Goal: Transaction & Acquisition: Purchase product/service

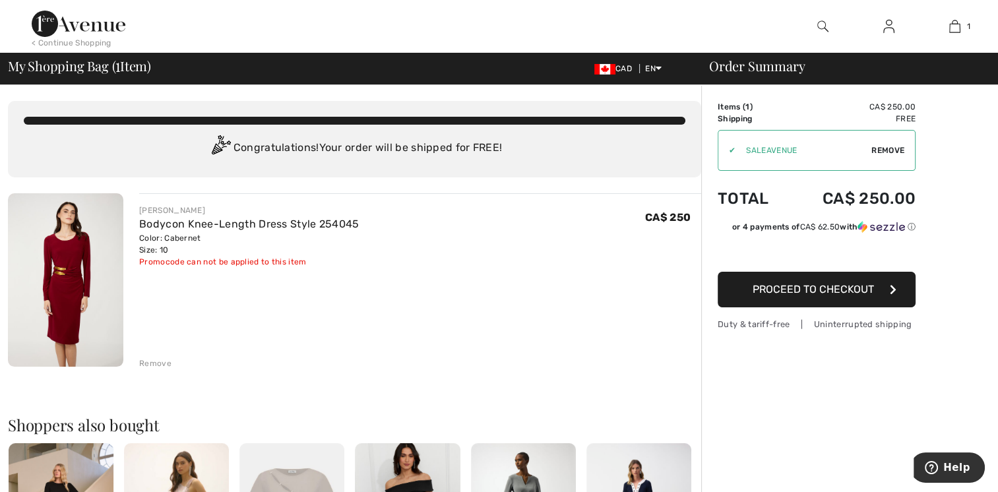
click at [798, 288] on span "Proceed to Checkout" at bounding box center [813, 289] width 121 height 13
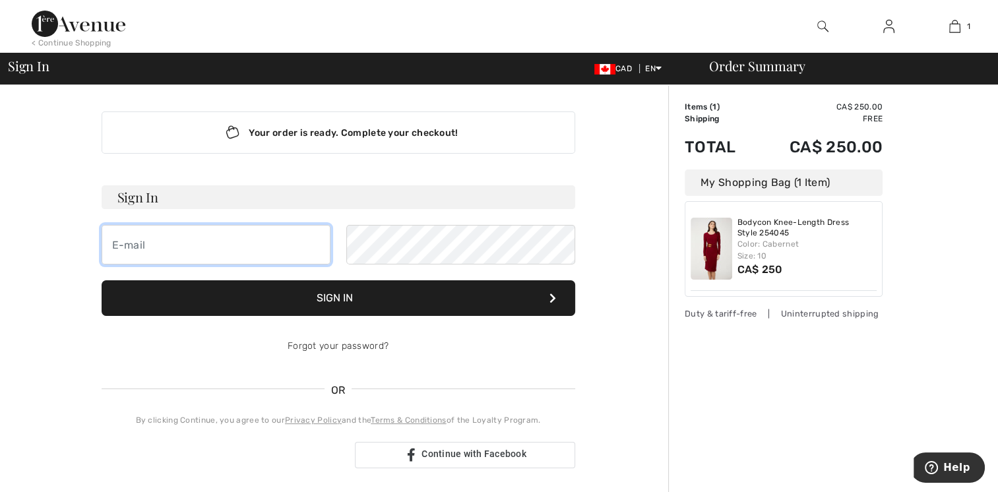
type input "FMRENOMAX@VIDEOTRON.CA"
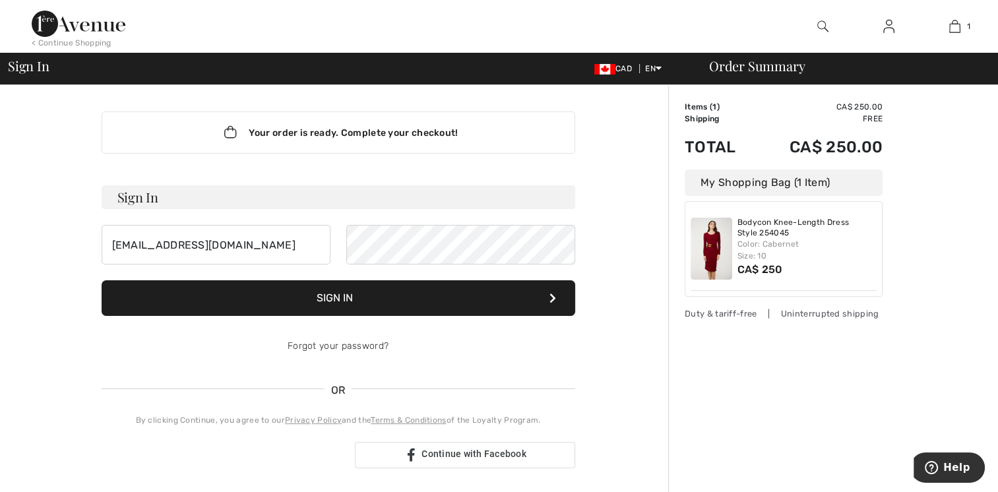
click at [351, 302] on button "Sign In" at bounding box center [339, 298] width 474 height 36
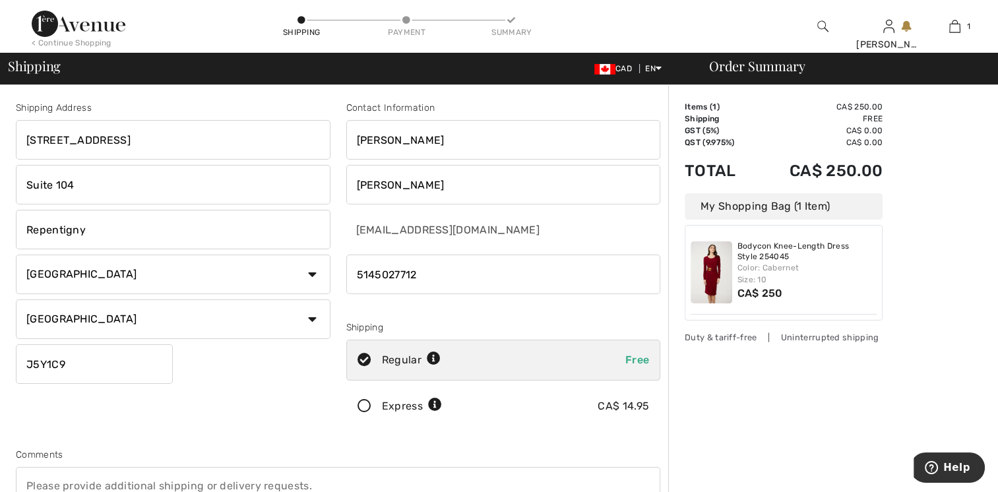
click at [95, 366] on input "J5Y1C9" at bounding box center [94, 364] width 157 height 40
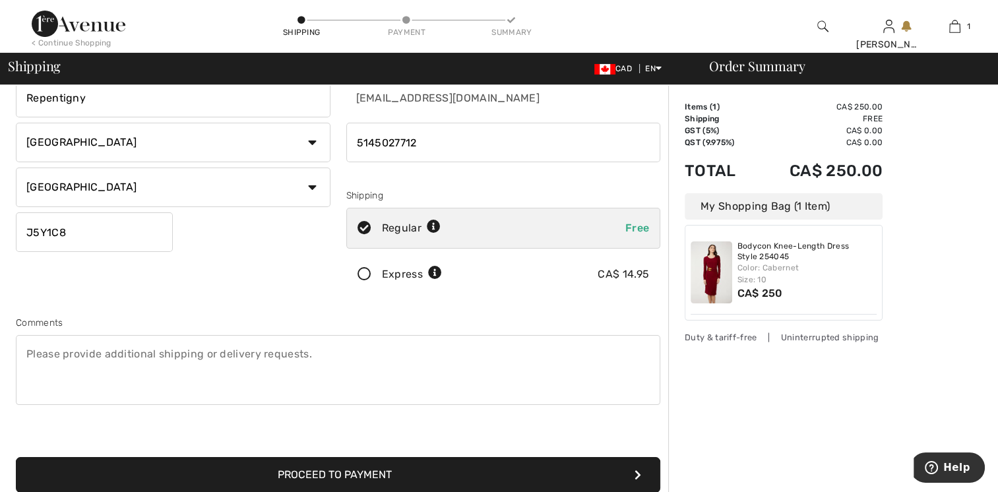
scroll to position [264, 0]
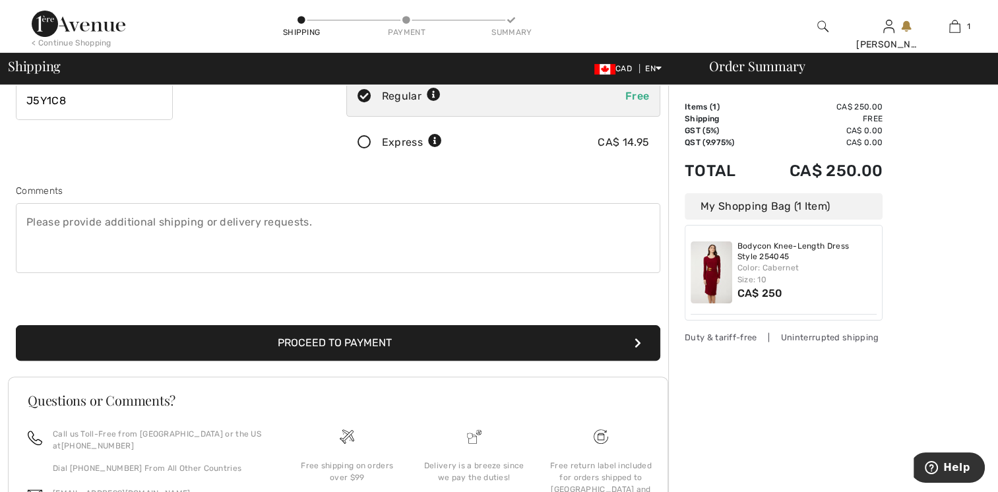
type input "J5Y1C8"
click at [443, 344] on button "Proceed to Payment" at bounding box center [338, 343] width 645 height 36
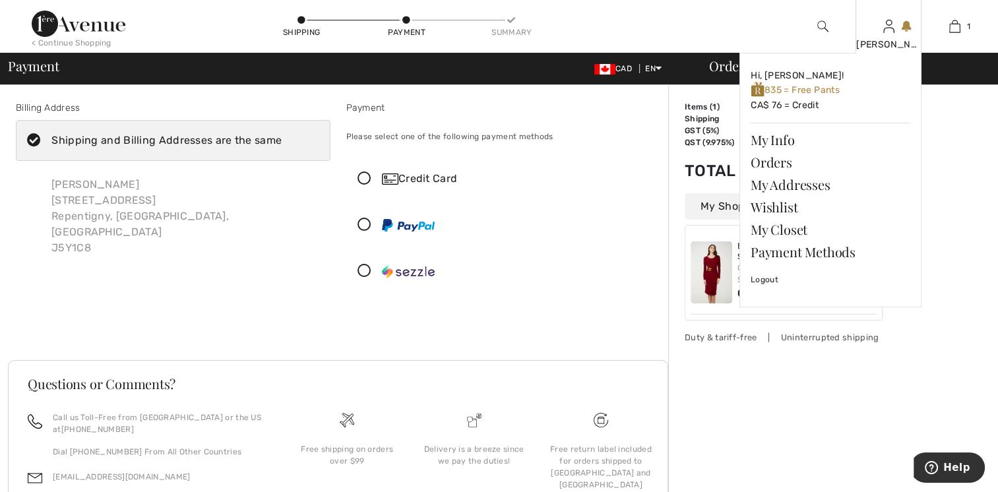
click at [891, 31] on img at bounding box center [888, 26] width 11 height 16
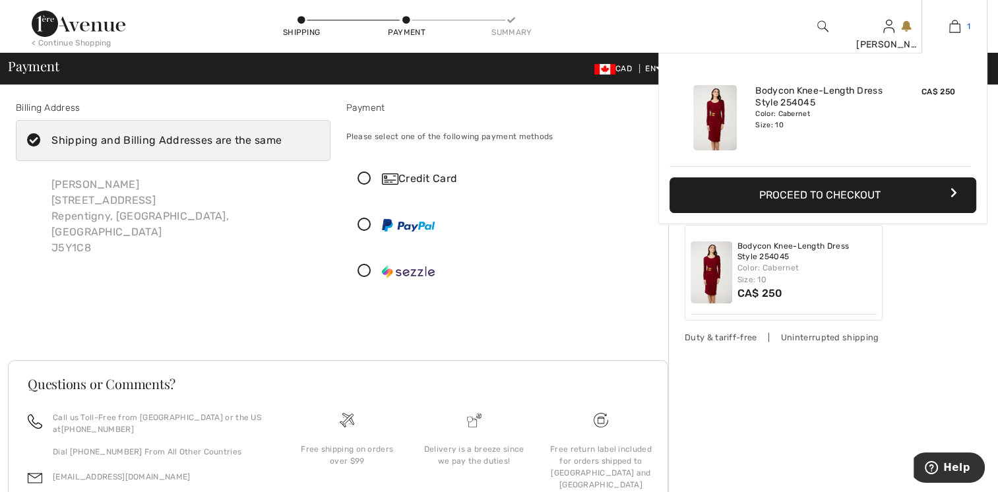
click at [959, 26] on img at bounding box center [954, 26] width 11 height 16
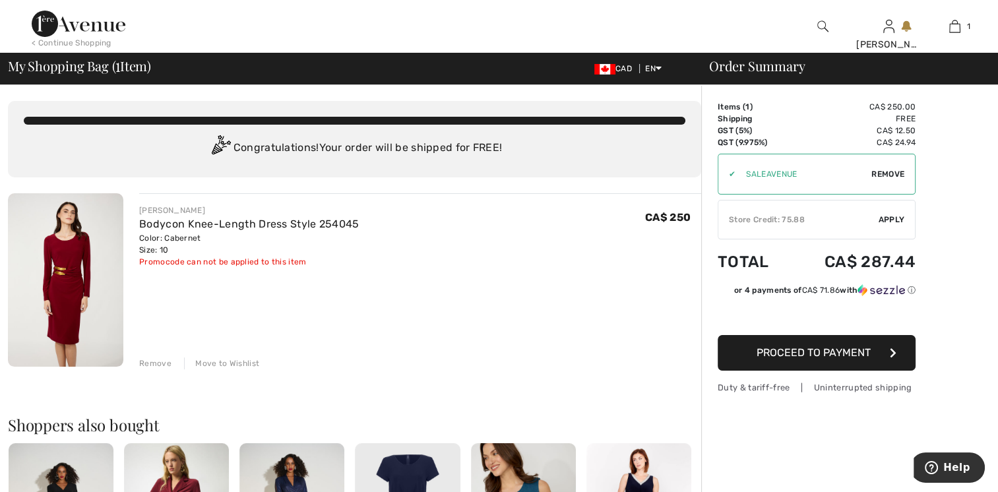
click at [885, 216] on span "Apply" at bounding box center [892, 220] width 26 height 12
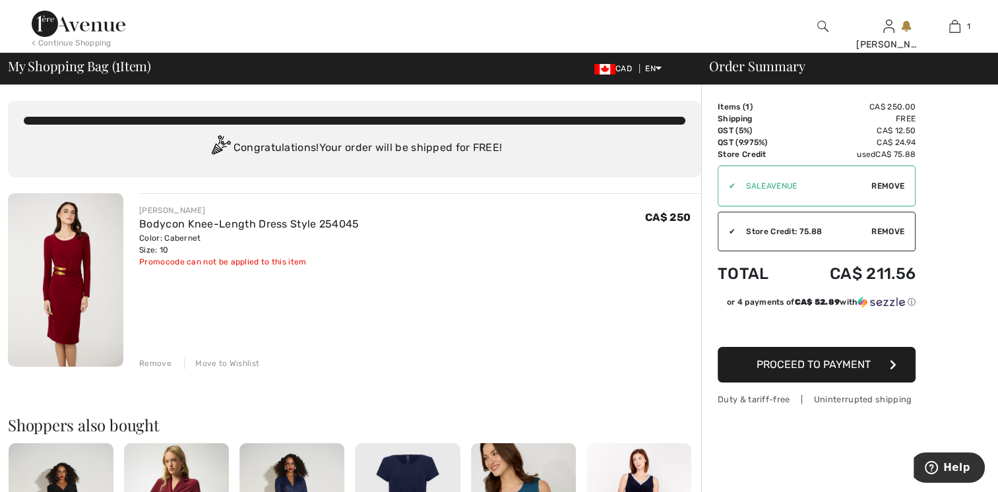
click at [890, 182] on span "Remove" at bounding box center [888, 186] width 33 height 12
click at [888, 181] on span "Apply" at bounding box center [892, 186] width 26 height 12
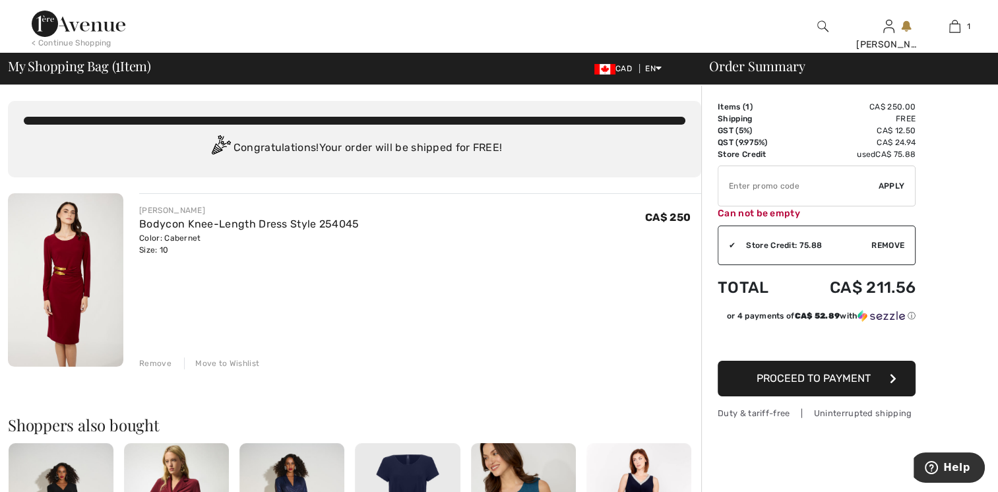
click at [761, 190] on input "TEXT" at bounding box center [798, 186] width 160 height 40
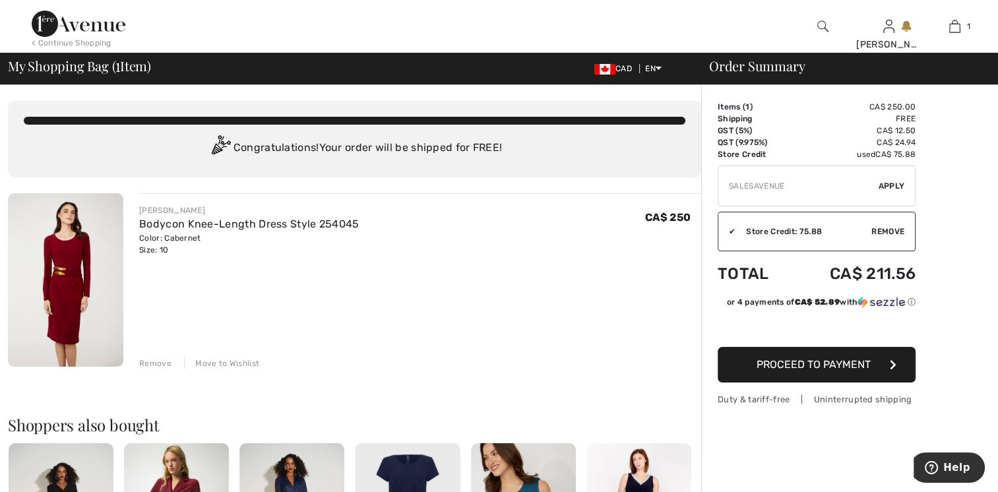
click at [888, 183] on span "Apply" at bounding box center [892, 186] width 26 height 12
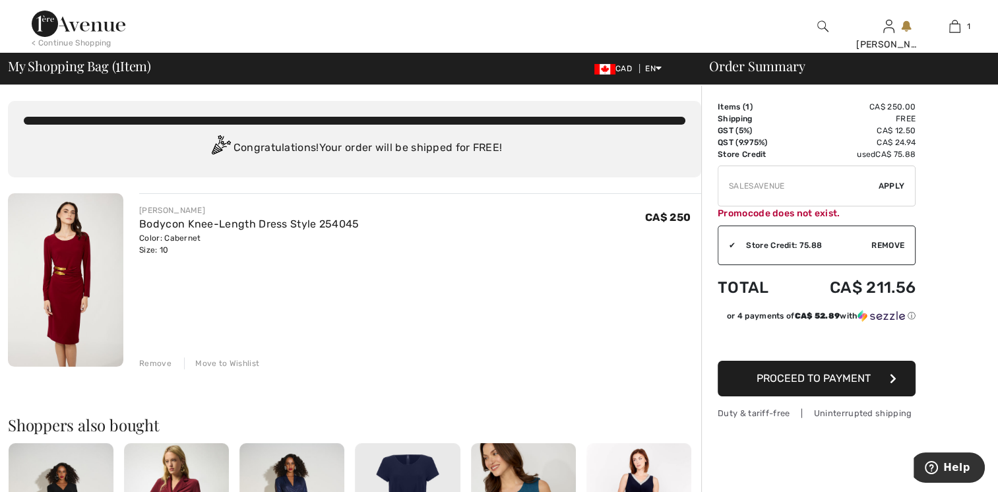
click at [755, 186] on input "TEXT" at bounding box center [798, 186] width 160 height 40
type input "SALEAVENUE"
click at [887, 186] on span "Apply" at bounding box center [892, 186] width 26 height 12
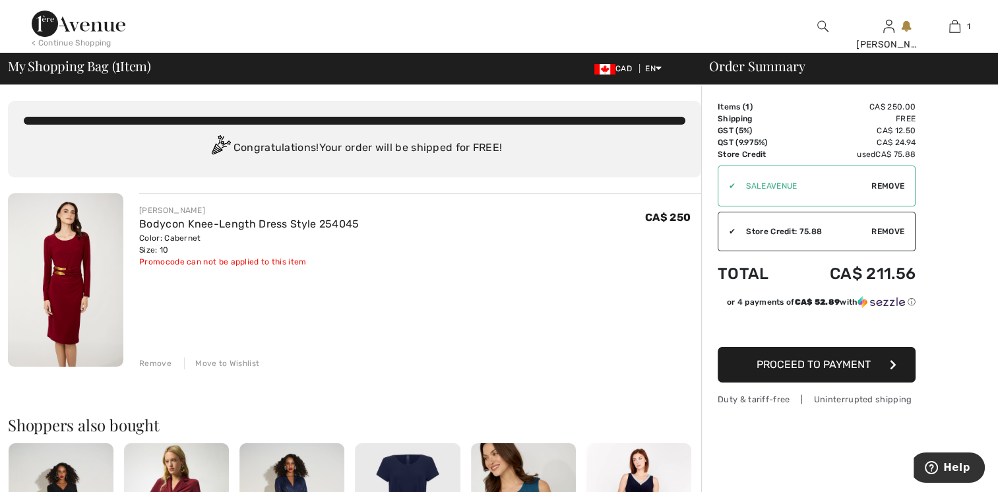
click at [149, 360] on div "Remove" at bounding box center [155, 364] width 32 height 12
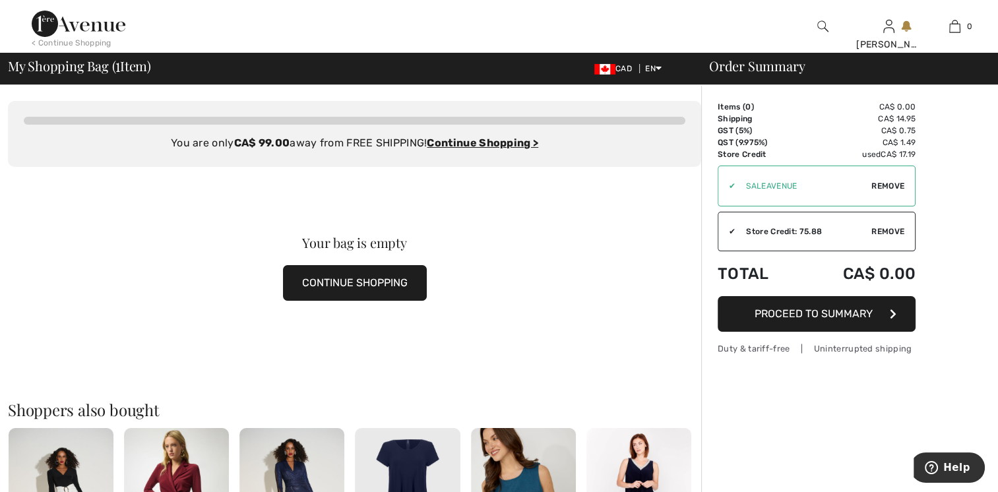
click at [79, 25] on img at bounding box center [79, 24] width 94 height 26
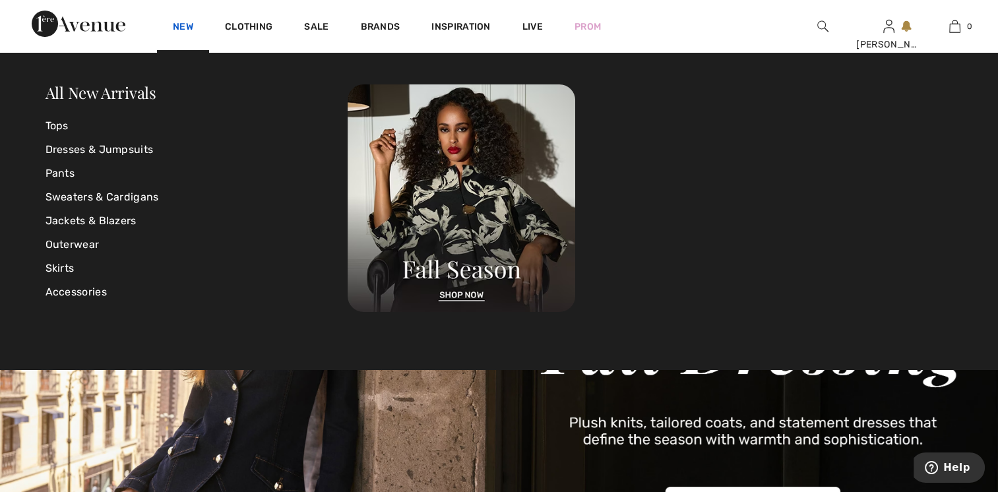
click at [184, 26] on link "New" at bounding box center [183, 28] width 20 height 14
click at [62, 126] on link "Tops" at bounding box center [197, 126] width 303 height 24
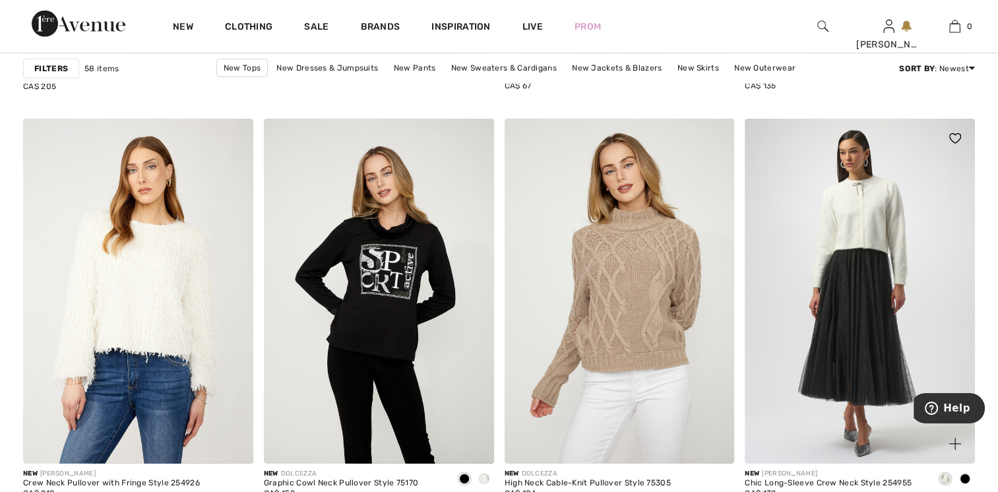
scroll to position [4288, 0]
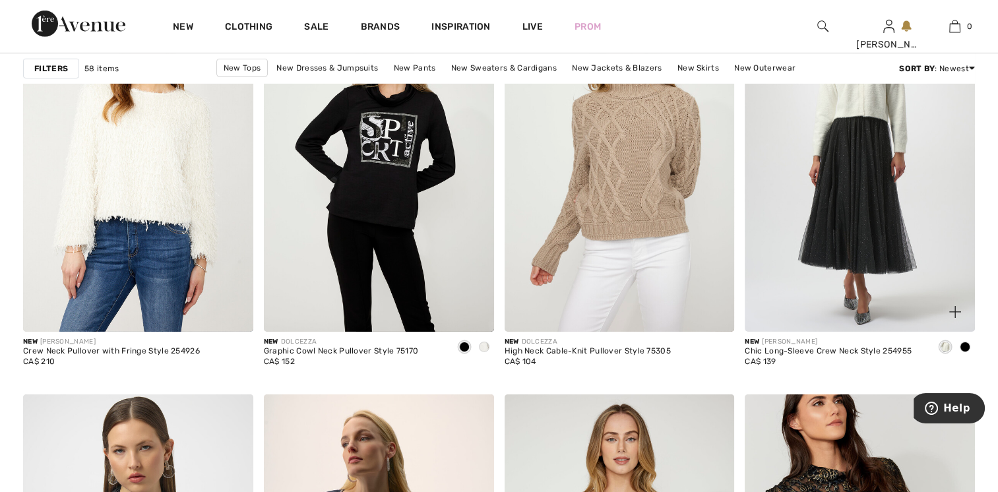
click at [821, 183] on img at bounding box center [860, 159] width 230 height 345
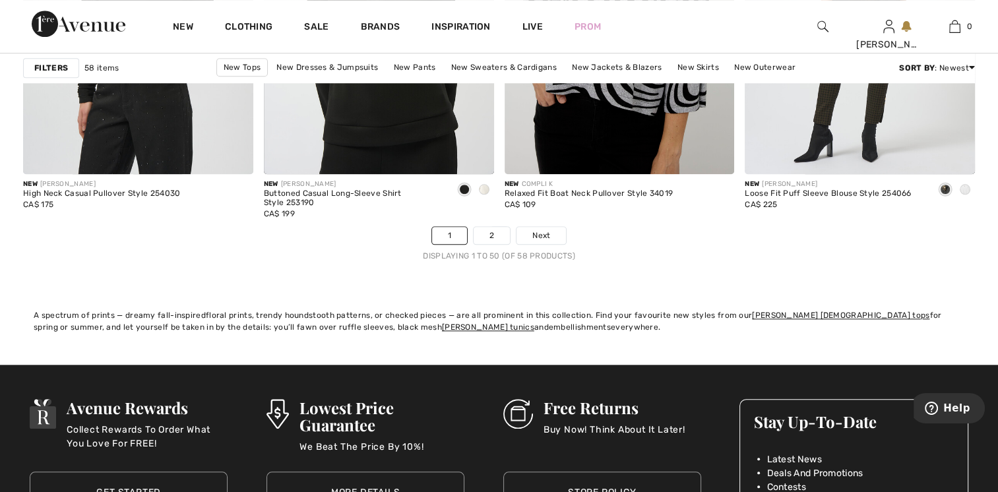
scroll to position [6334, 0]
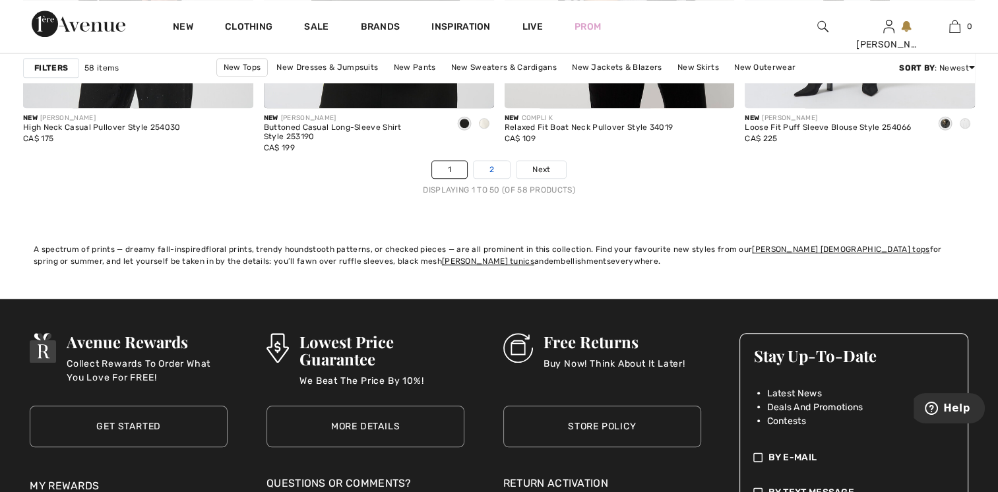
click at [494, 173] on link "2" at bounding box center [492, 169] width 36 height 17
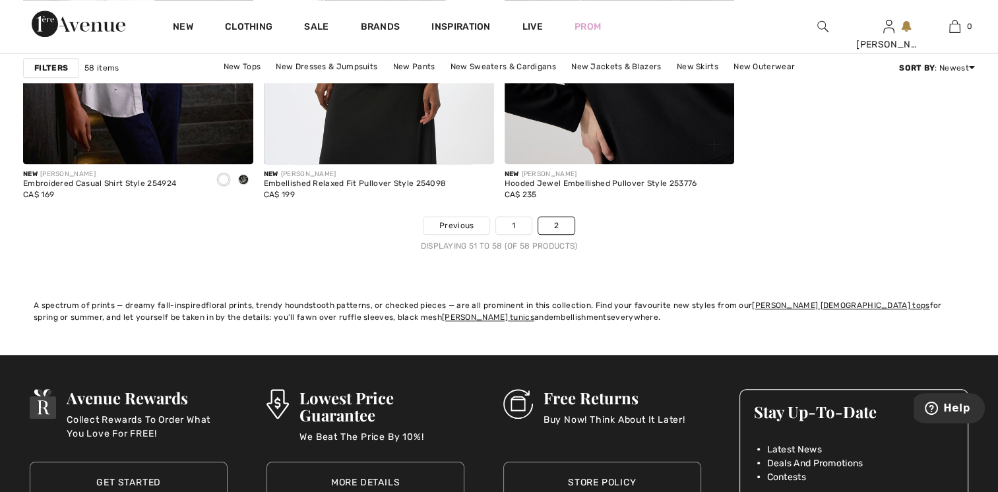
scroll to position [1320, 0]
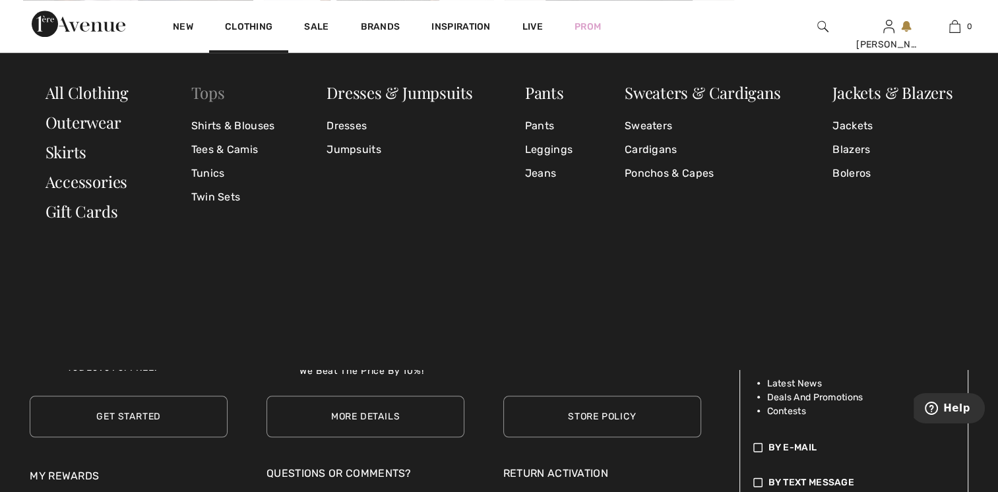
click at [206, 92] on link "Tops" at bounding box center [208, 92] width 34 height 21
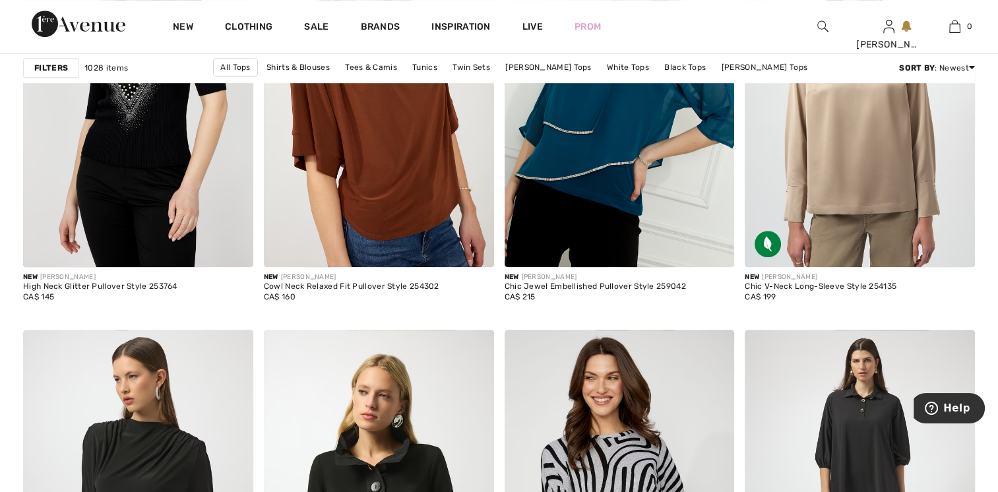
scroll to position [6070, 0]
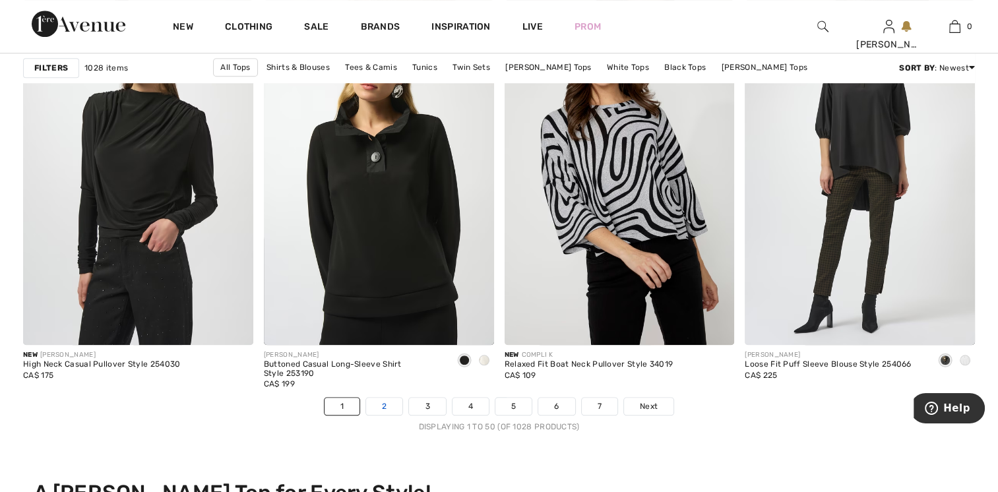
click at [387, 405] on link "2" at bounding box center [384, 406] width 36 height 17
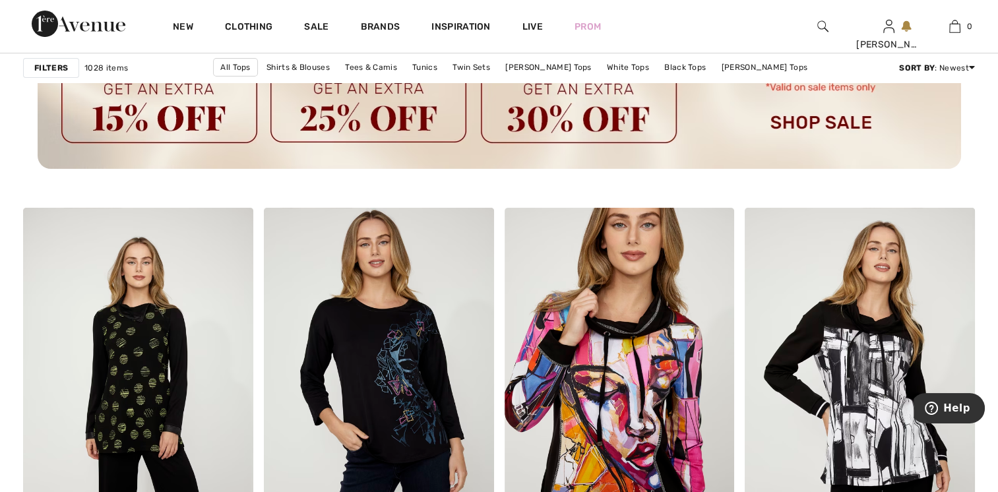
scroll to position [5212, 0]
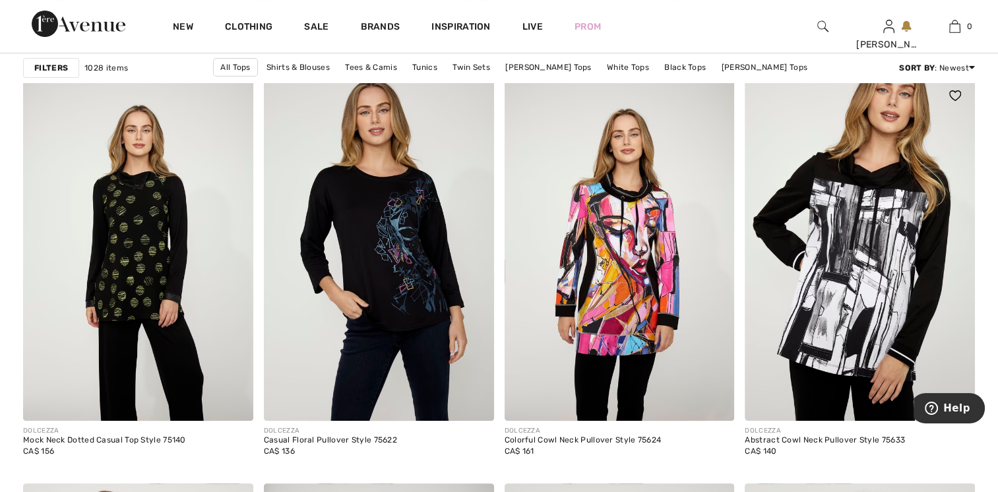
click at [868, 271] on img at bounding box center [860, 248] width 230 height 345
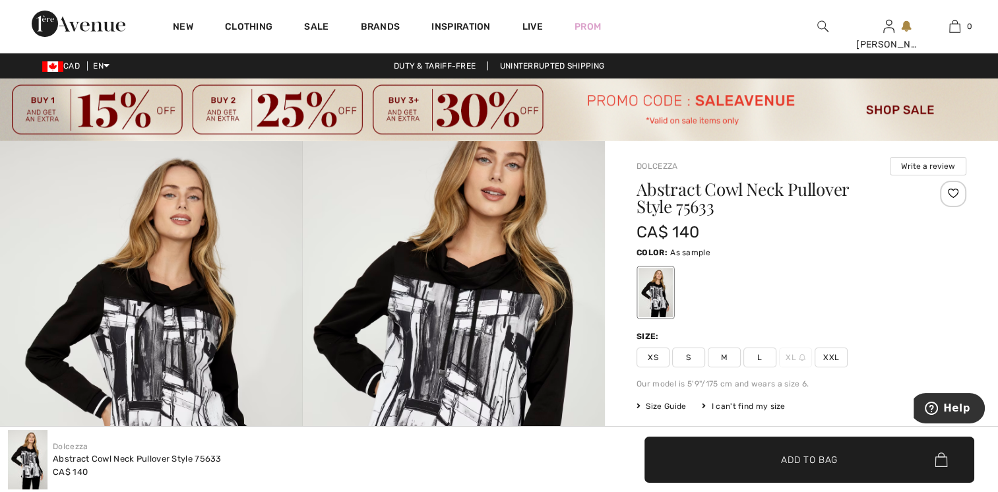
scroll to position [198, 0]
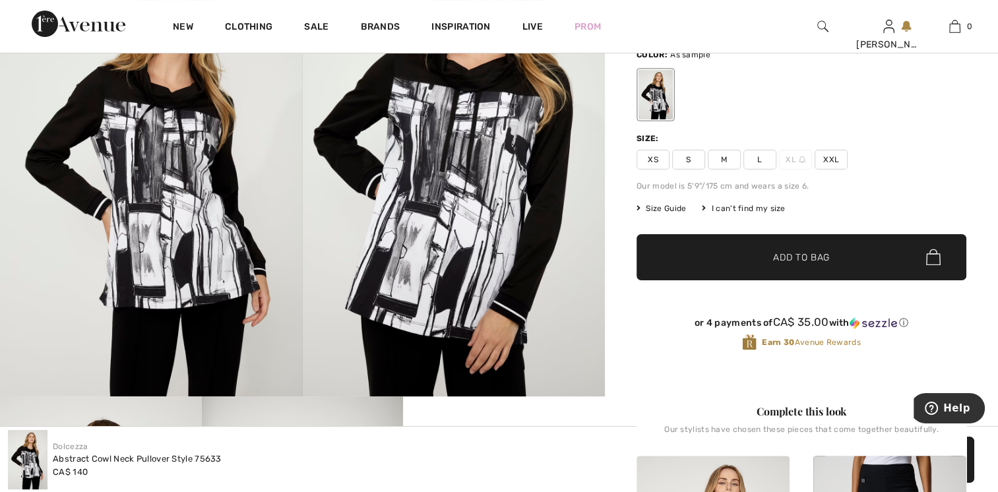
click at [455, 175] on img at bounding box center [454, 170] width 303 height 454
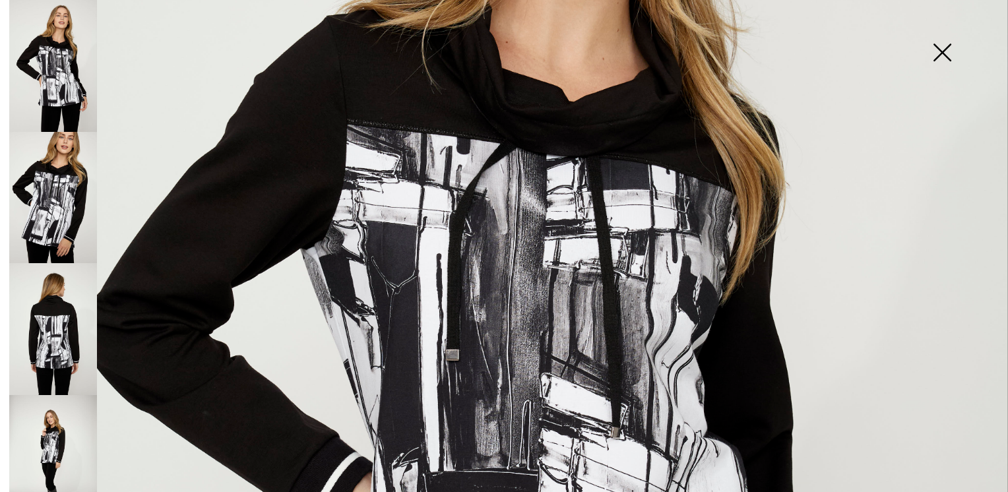
scroll to position [660, 0]
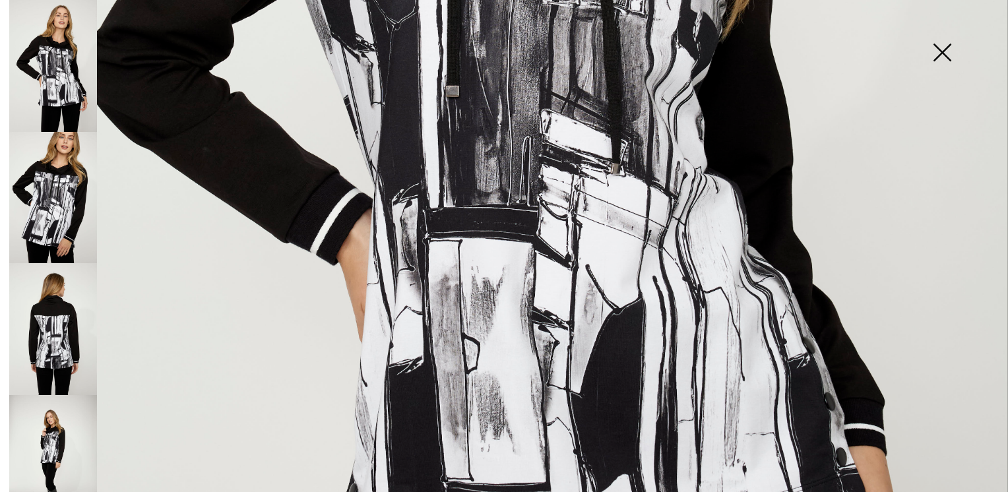
click at [942, 44] on img at bounding box center [942, 54] width 66 height 68
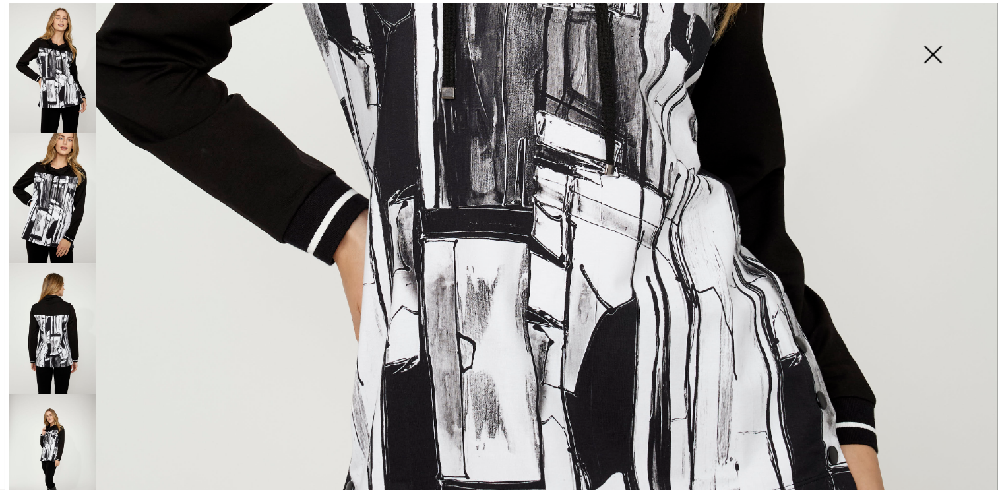
scroll to position [198, 0]
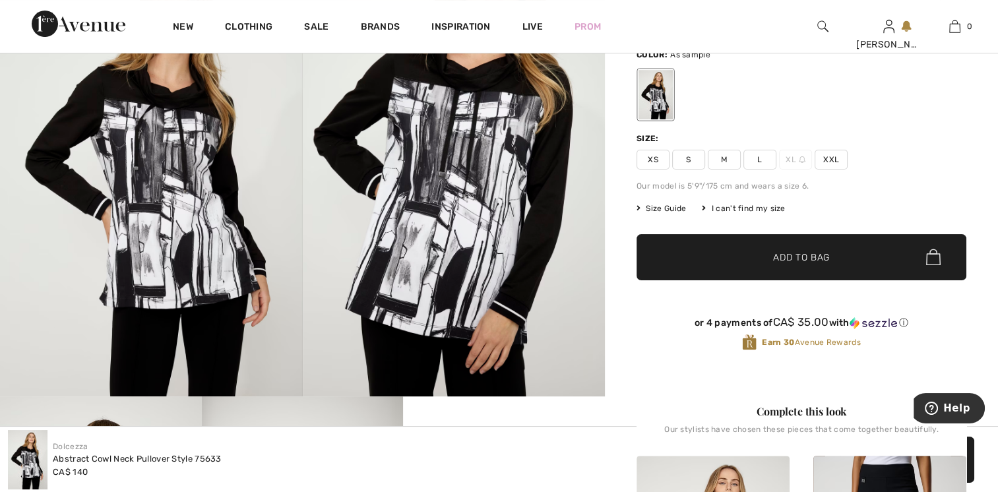
click at [759, 152] on span "L" at bounding box center [760, 160] width 33 height 20
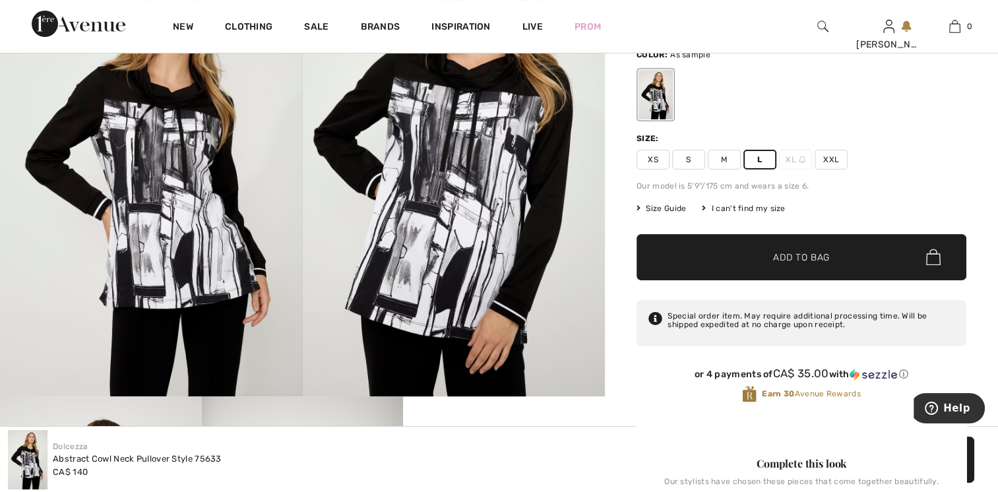
click at [787, 252] on span "Add to Bag" at bounding box center [801, 257] width 57 height 14
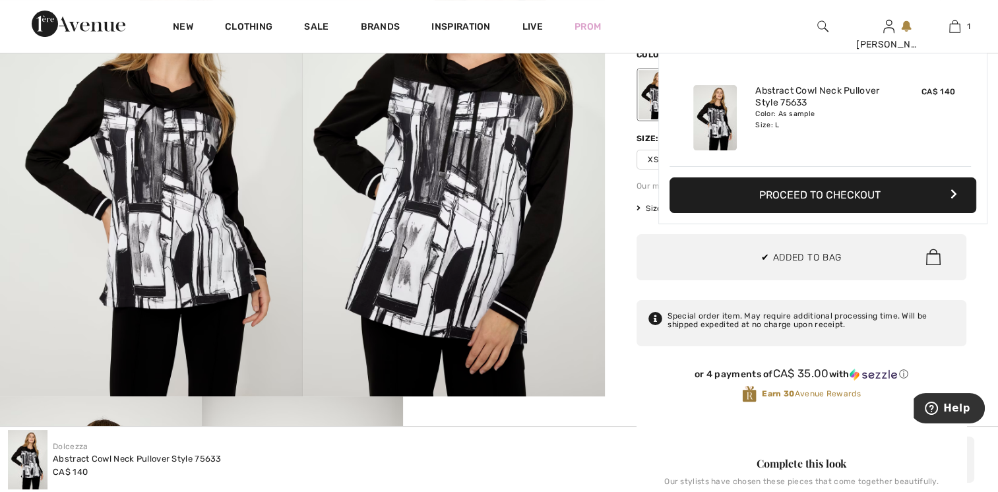
scroll to position [0, 0]
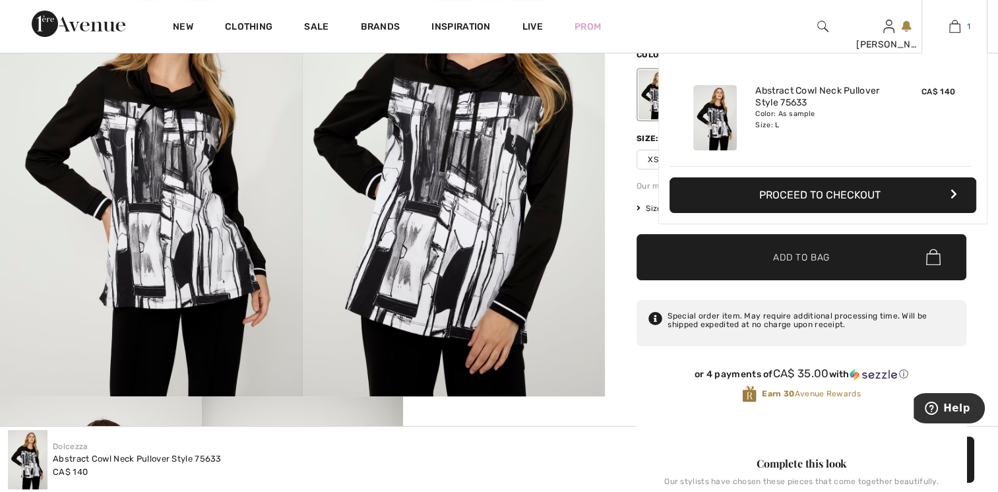
click at [961, 24] on link "1" at bounding box center [954, 26] width 65 height 16
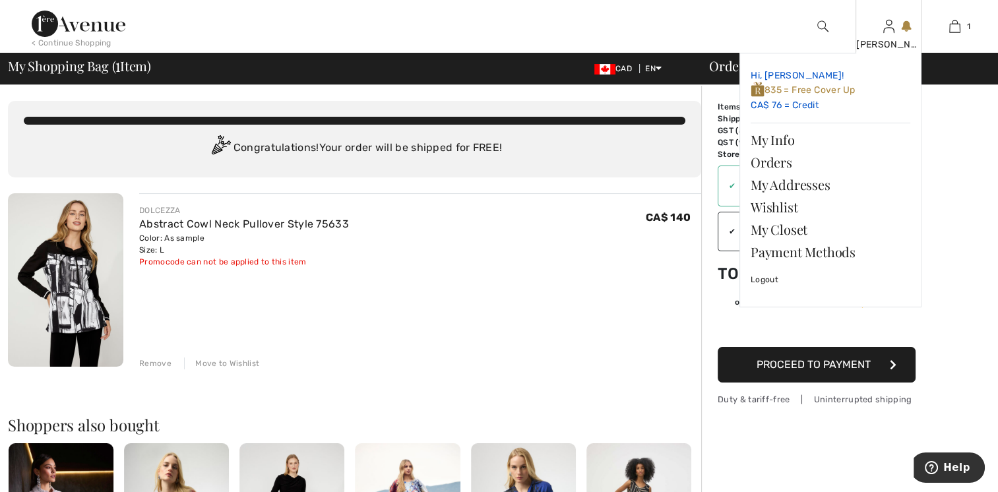
click at [840, 86] on span "835 = Free Cover Up" at bounding box center [803, 89] width 104 height 11
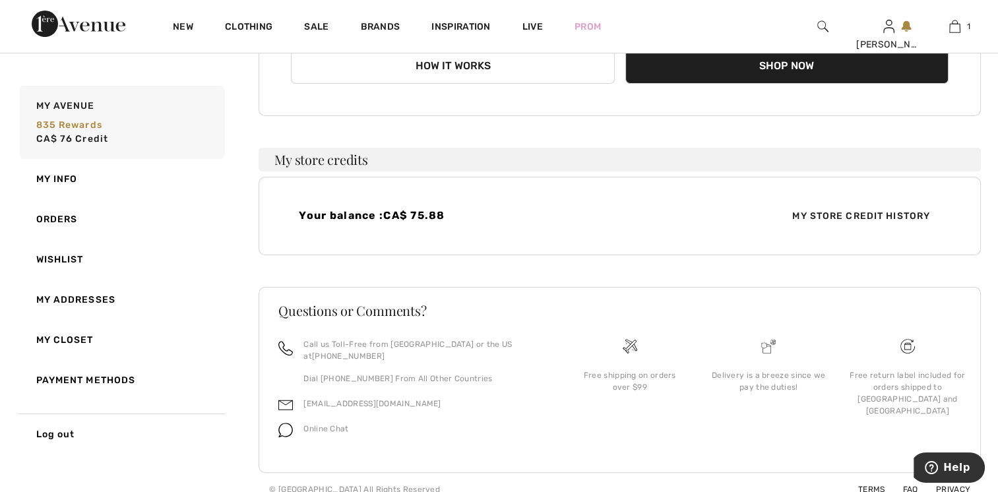
scroll to position [67, 0]
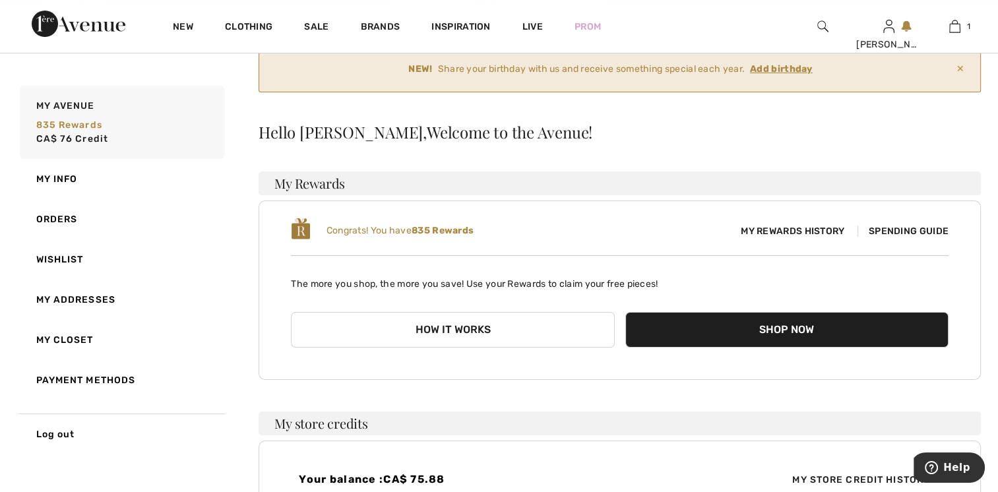
click at [902, 230] on span "Spending Guide" at bounding box center [903, 231] width 91 height 11
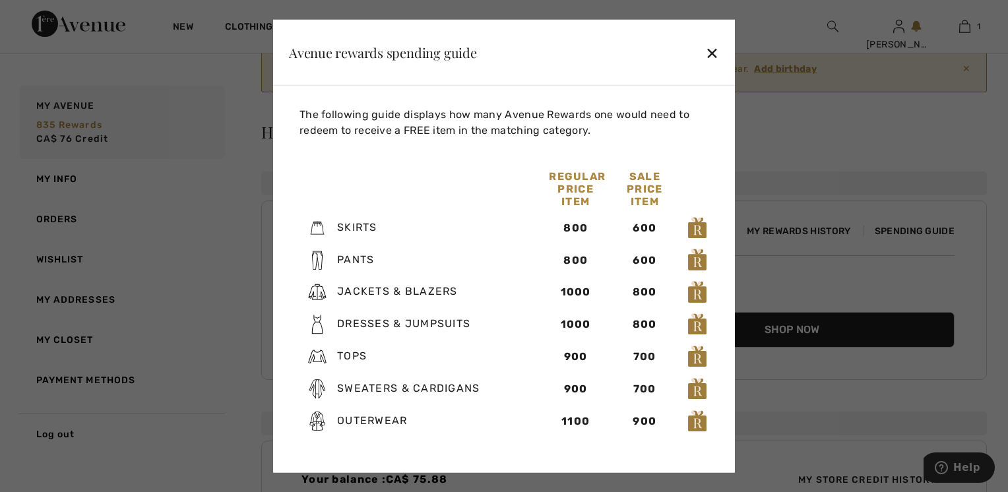
click at [713, 48] on div "✕" at bounding box center [712, 52] width 14 height 28
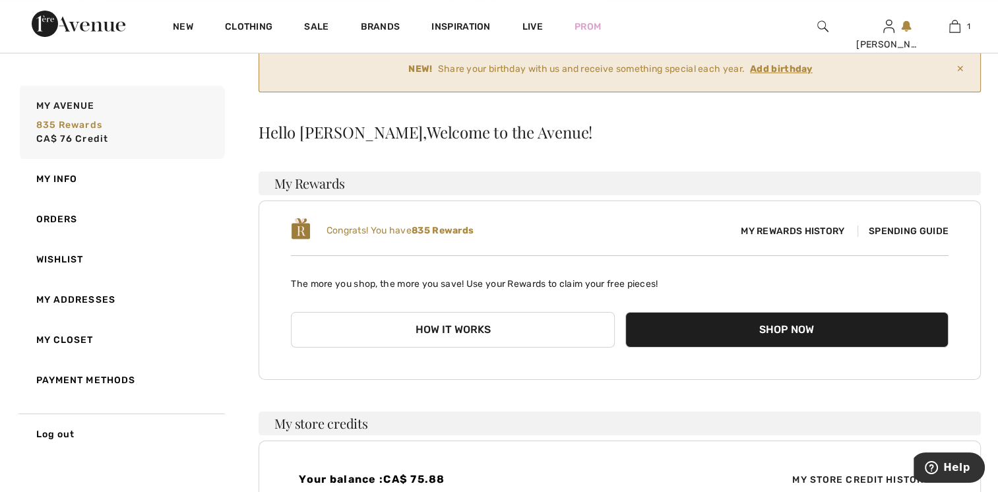
scroll to position [0, 0]
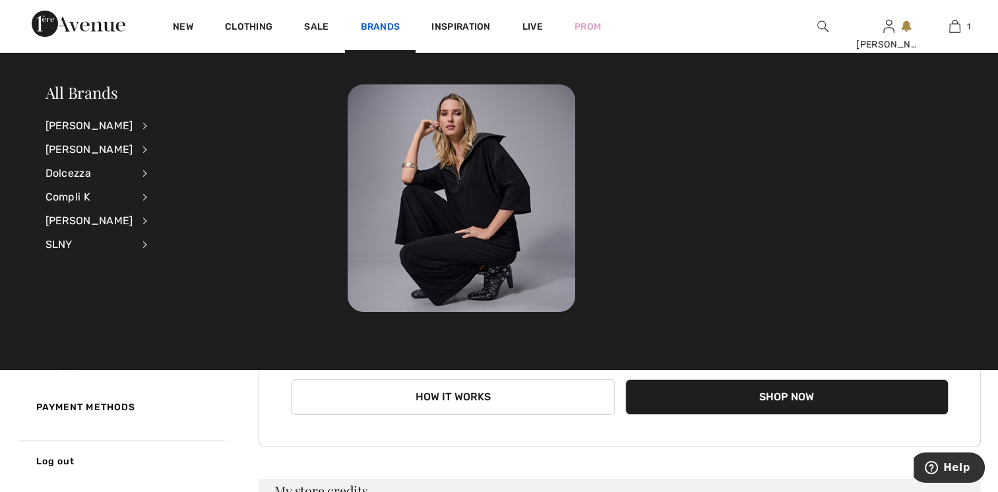
click at [379, 25] on link "Brands" at bounding box center [381, 28] width 40 height 14
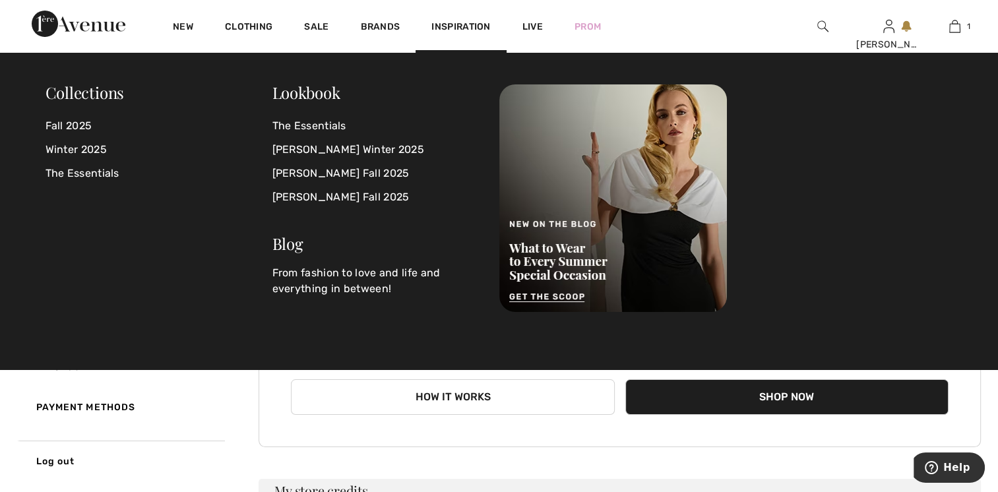
click at [442, 25] on span "Inspiration" at bounding box center [460, 28] width 59 height 14
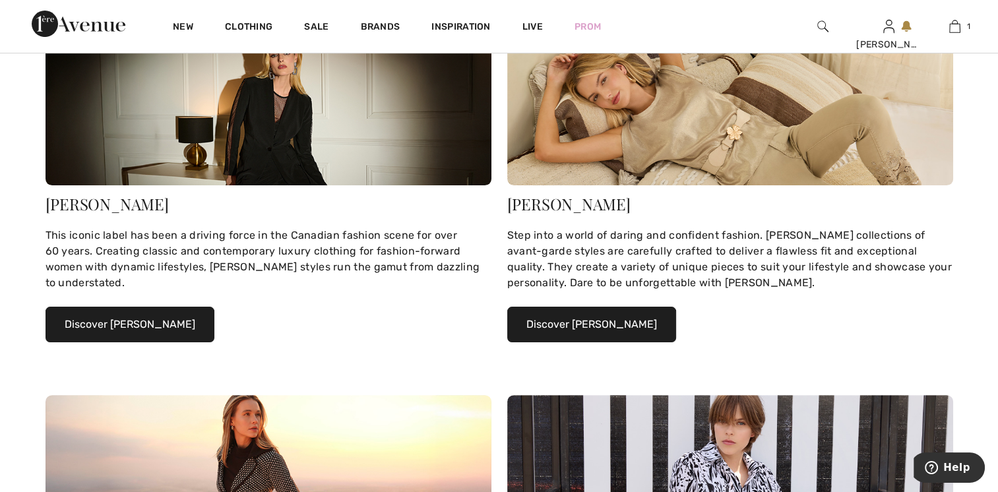
scroll to position [660, 0]
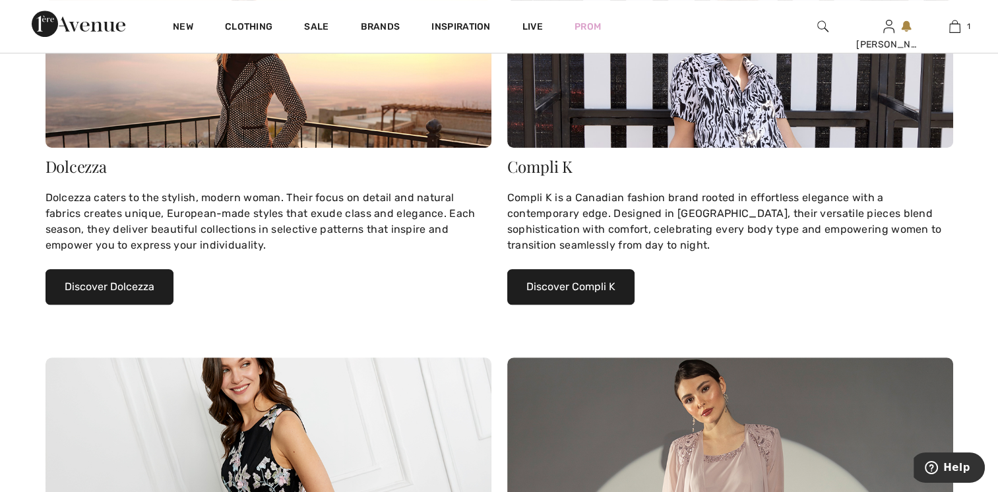
click at [129, 286] on button "Discover Dolcezza" at bounding box center [110, 287] width 128 height 36
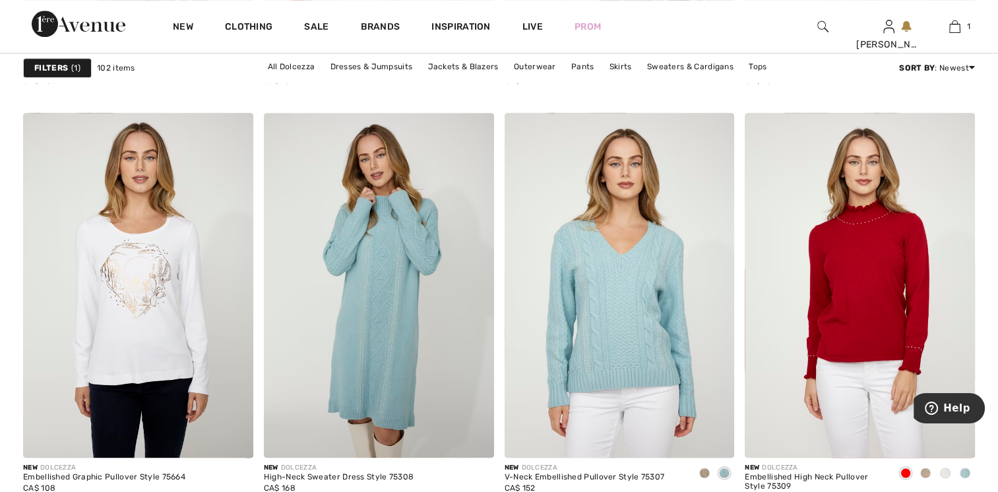
scroll to position [1715, 0]
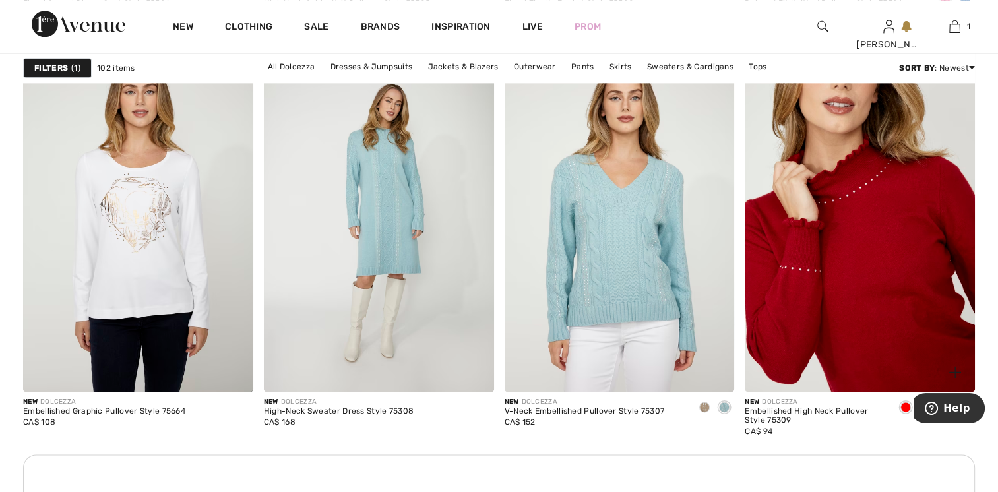
click at [813, 224] on img at bounding box center [860, 219] width 230 height 345
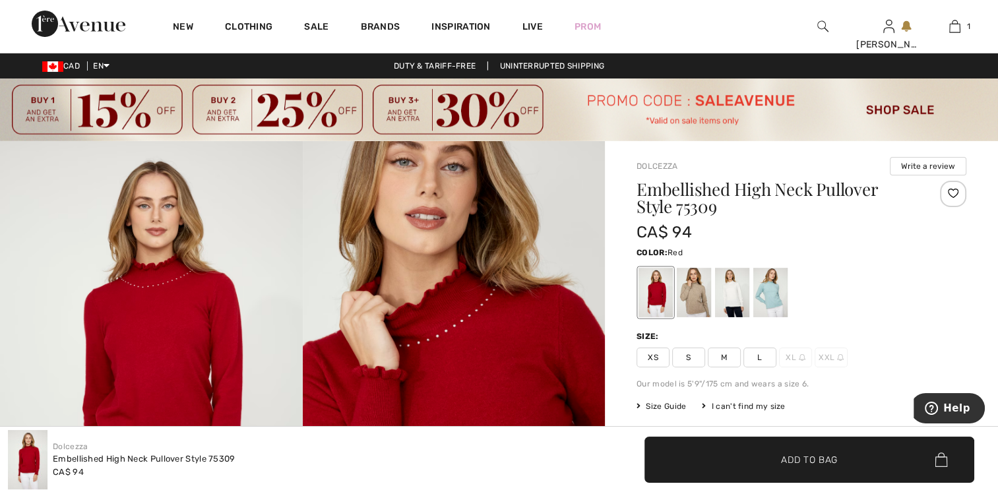
click at [753, 354] on span "L" at bounding box center [760, 358] width 33 height 20
click at [813, 448] on span "✔ Added to Bag Add to Bag" at bounding box center [810, 460] width 330 height 46
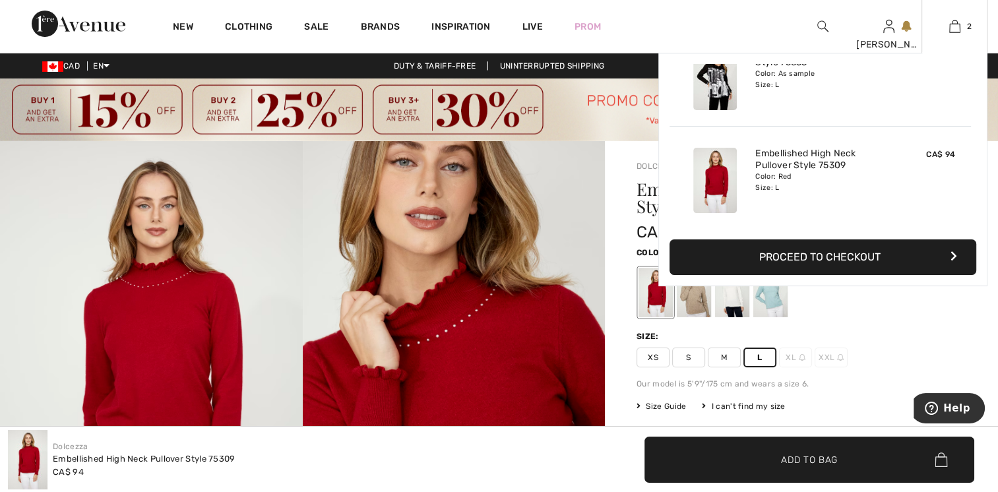
drag, startPoint x: 890, startPoint y: 255, endPoint x: 887, endPoint y: 247, distance: 8.6
click at [889, 254] on button "Proceed to Checkout" at bounding box center [823, 257] width 307 height 36
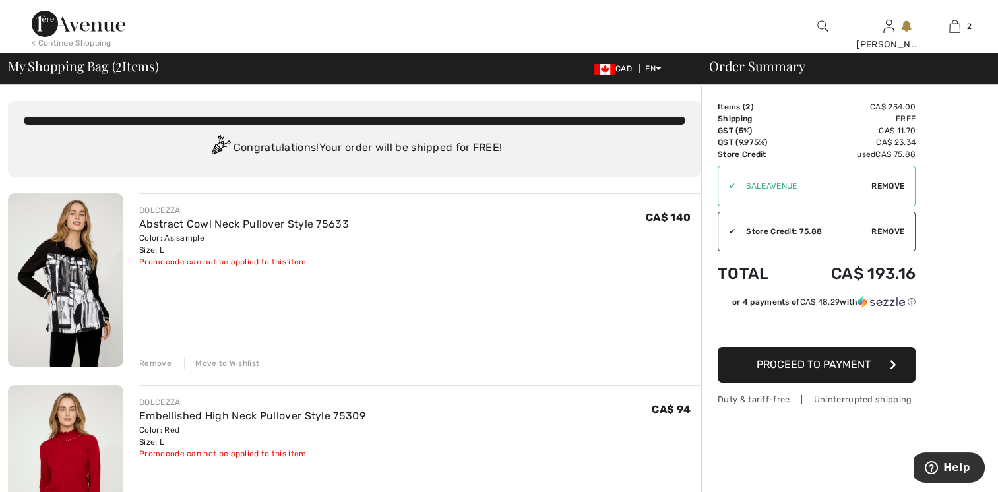
click at [889, 183] on span "Remove" at bounding box center [888, 186] width 33 height 12
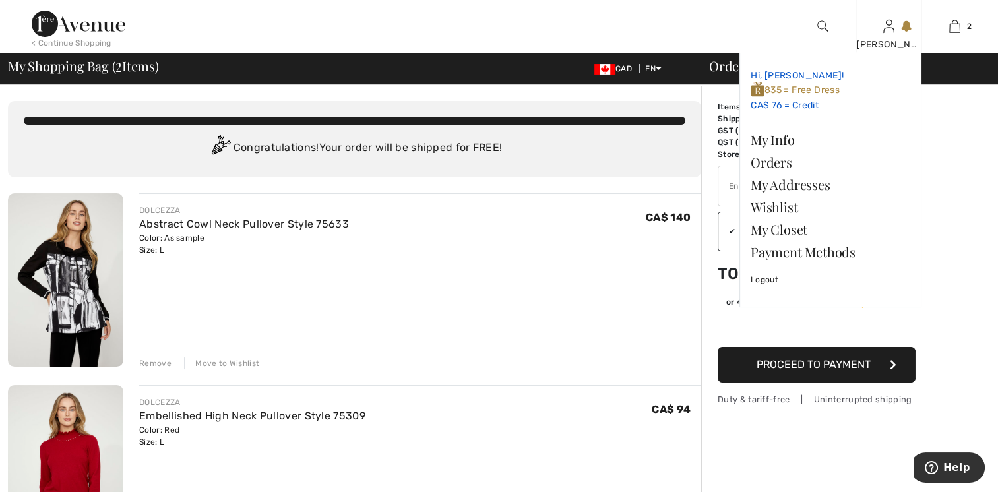
click at [810, 83] on link "Hi, [PERSON_NAME]! 835 = Free Dress CA$ 76 = Credit" at bounding box center [831, 90] width 160 height 53
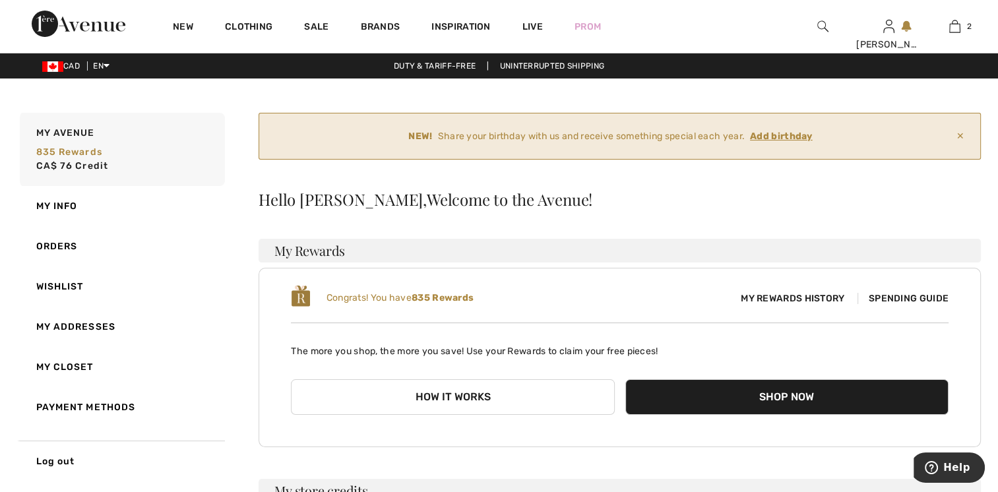
scroll to position [198, 0]
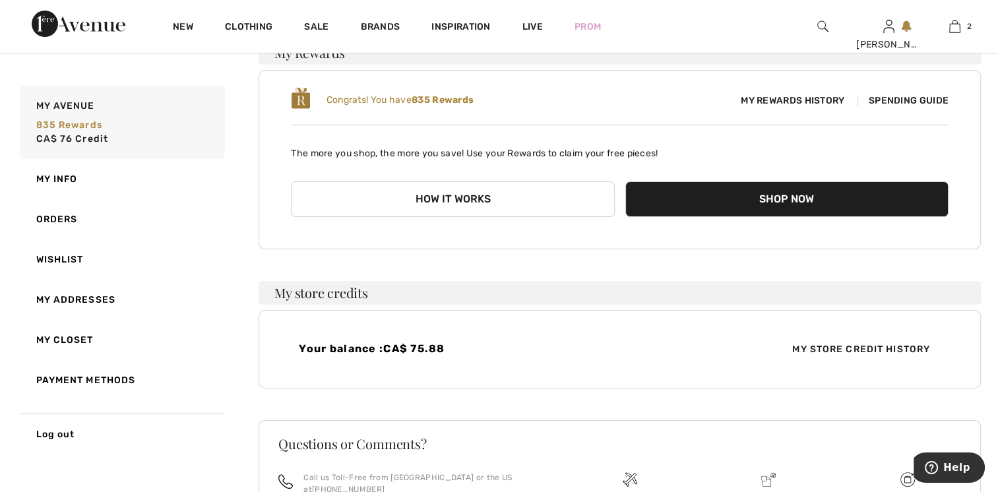
click at [782, 197] on button "Shop Now" at bounding box center [786, 199] width 323 height 36
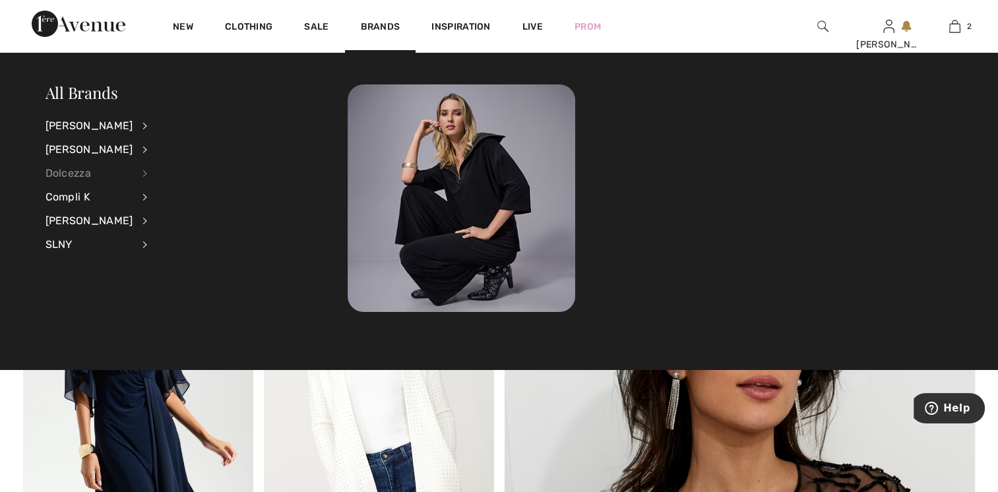
click at [51, 172] on div "Dolcezza" at bounding box center [90, 174] width 88 height 24
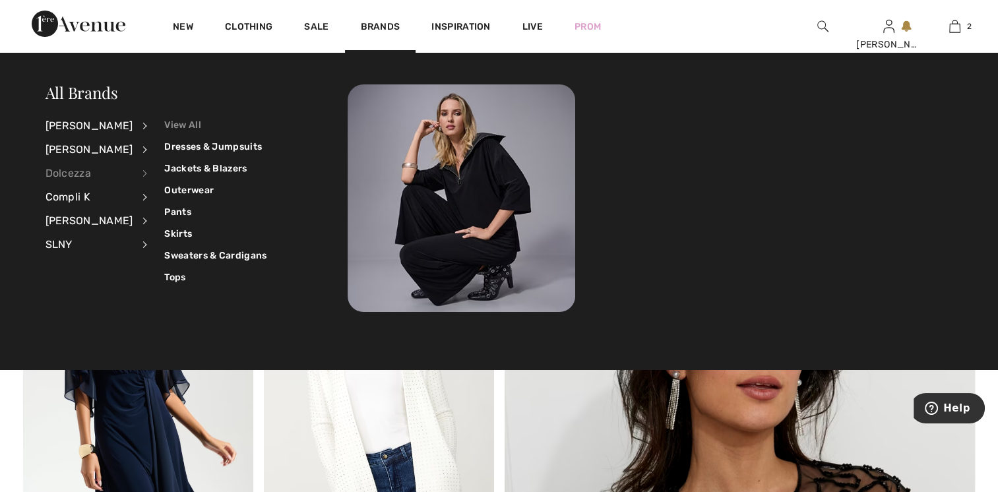
click at [168, 120] on link "View All" at bounding box center [215, 125] width 102 height 22
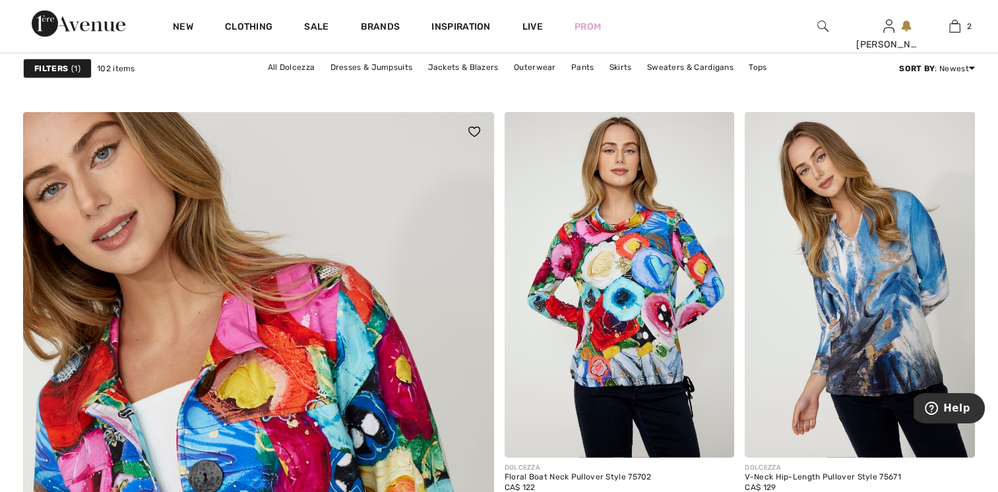
scroll to position [3431, 0]
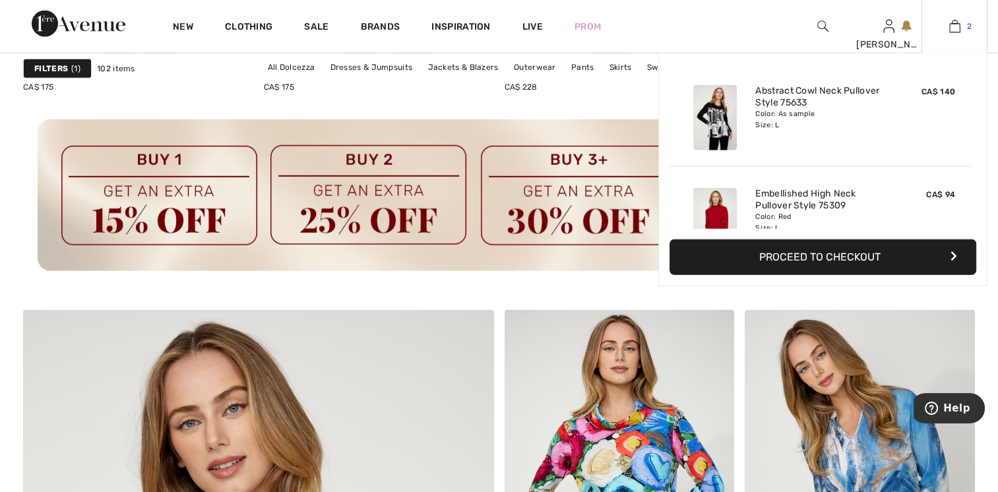
click at [951, 22] on img at bounding box center [954, 26] width 11 height 16
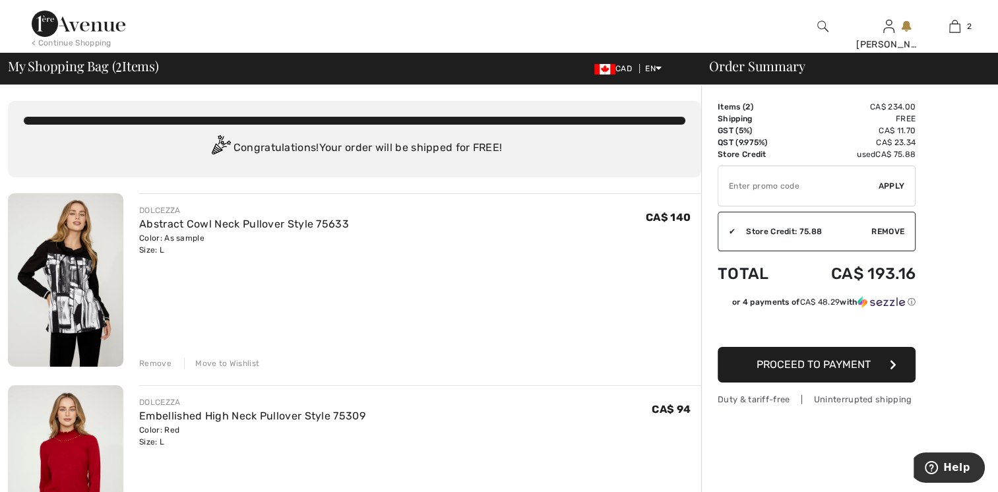
click at [161, 360] on div "Remove" at bounding box center [155, 364] width 32 height 12
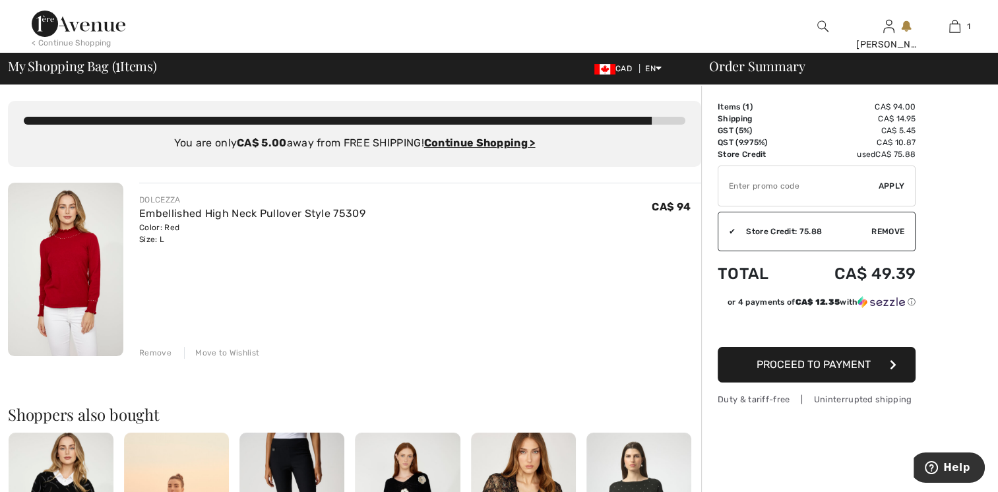
click at [55, 22] on img at bounding box center [79, 24] width 94 height 26
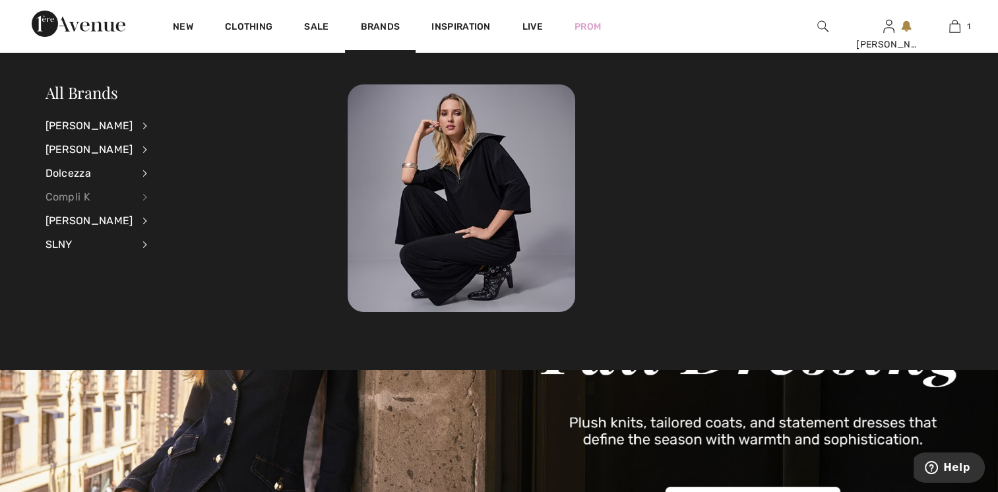
click at [70, 199] on div "Compli K" at bounding box center [90, 197] width 88 height 24
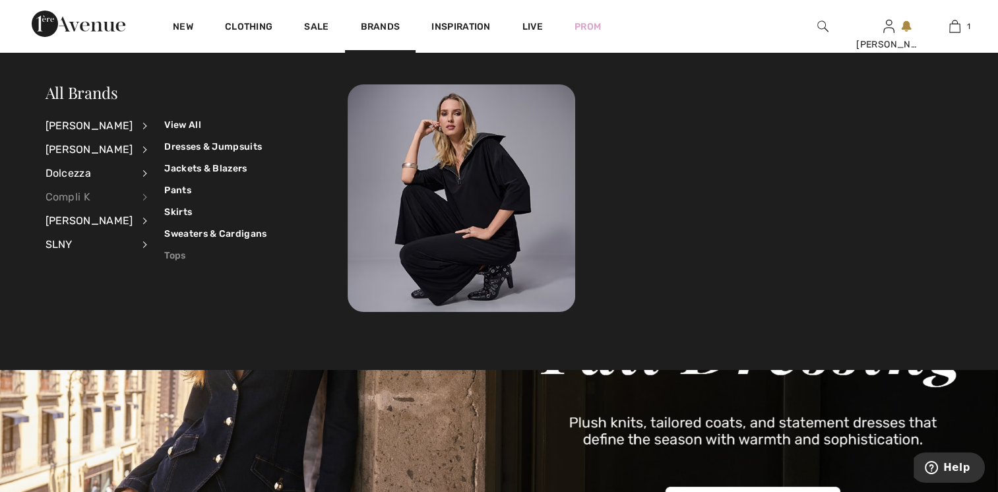
click at [165, 257] on link "Tops" at bounding box center [215, 256] width 102 height 22
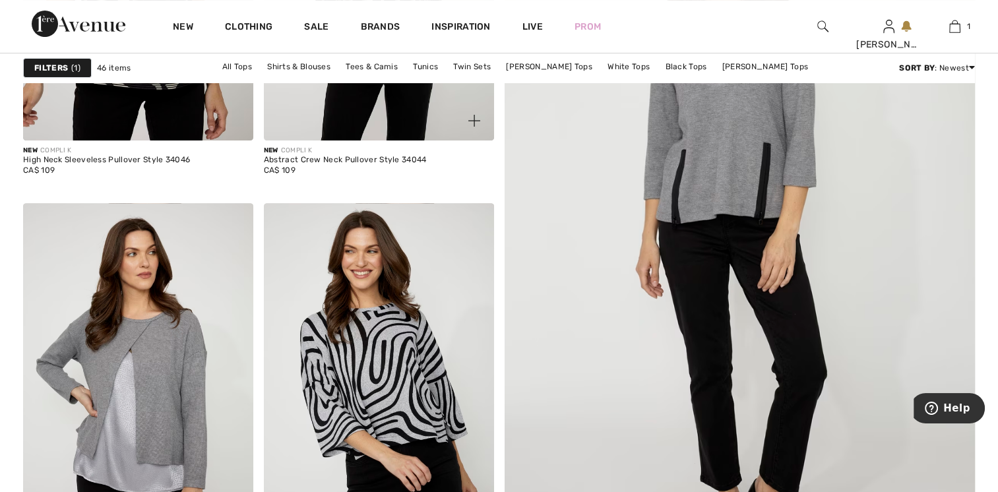
scroll to position [990, 0]
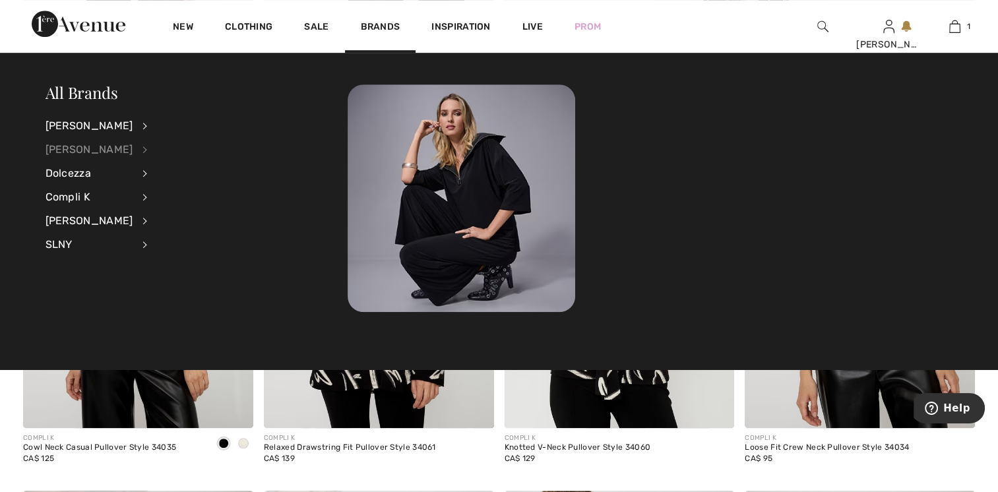
click at [91, 151] on div "[PERSON_NAME]" at bounding box center [90, 150] width 88 height 24
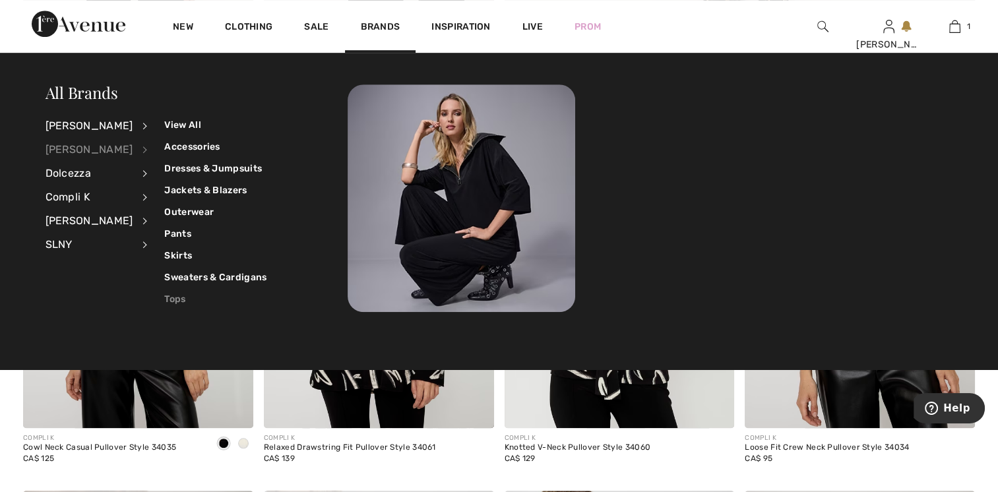
click at [167, 298] on link "Tops" at bounding box center [215, 299] width 102 height 22
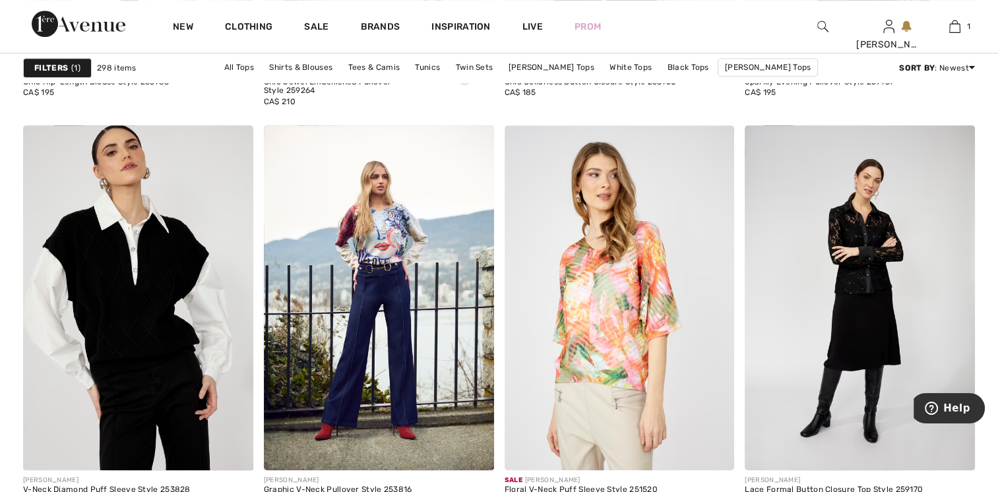
scroll to position [6004, 0]
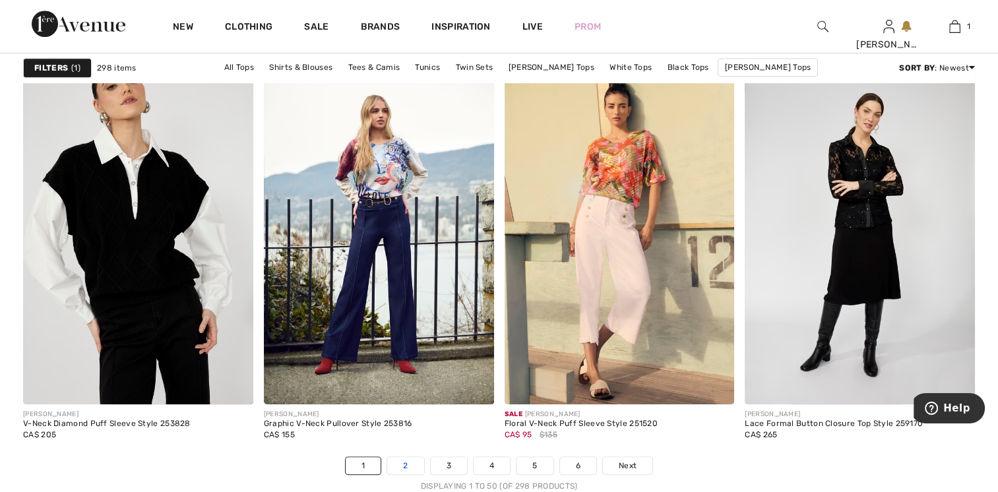
click at [404, 461] on link "2" at bounding box center [405, 465] width 36 height 17
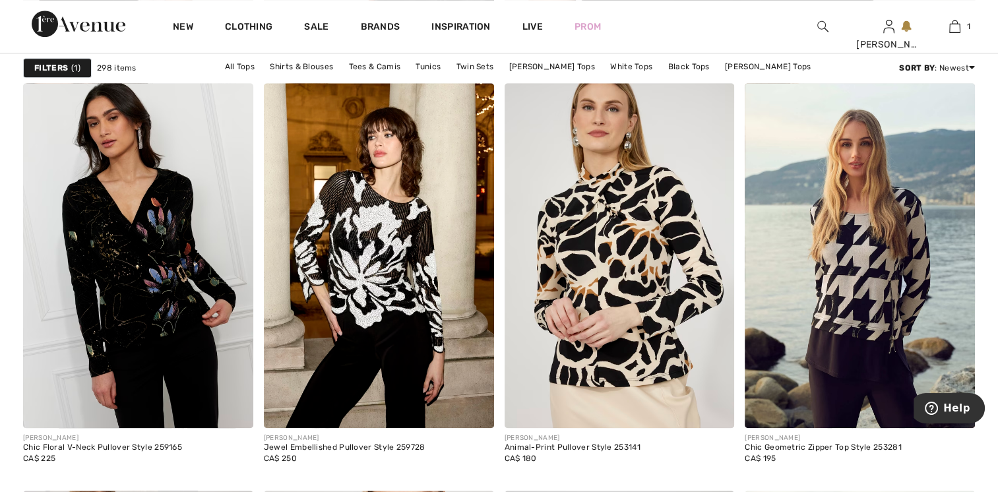
scroll to position [1320, 0]
